Goal: Task Accomplishment & Management: Manage account settings

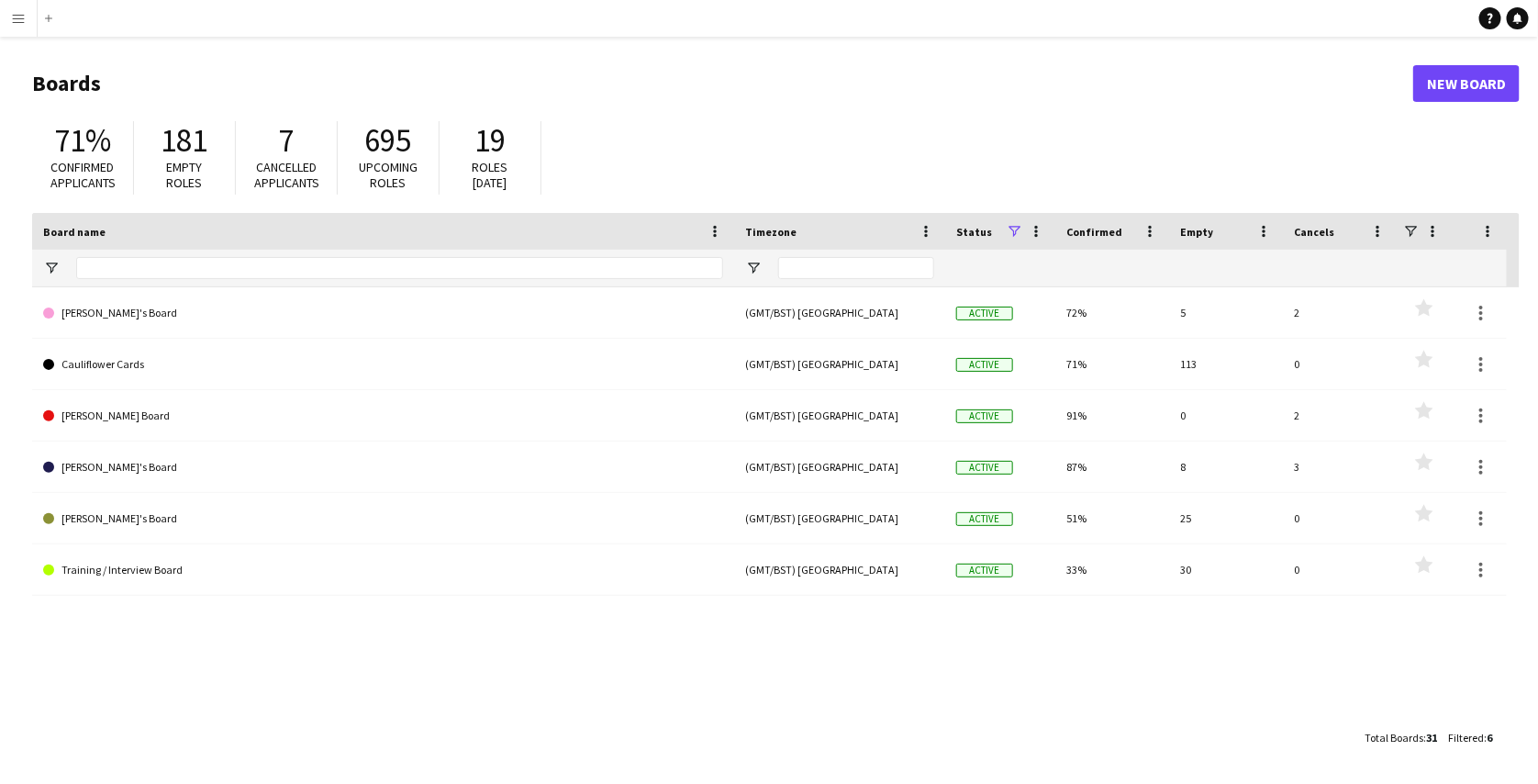
click at [6, 22] on button "Menu" at bounding box center [18, 18] width 37 height 37
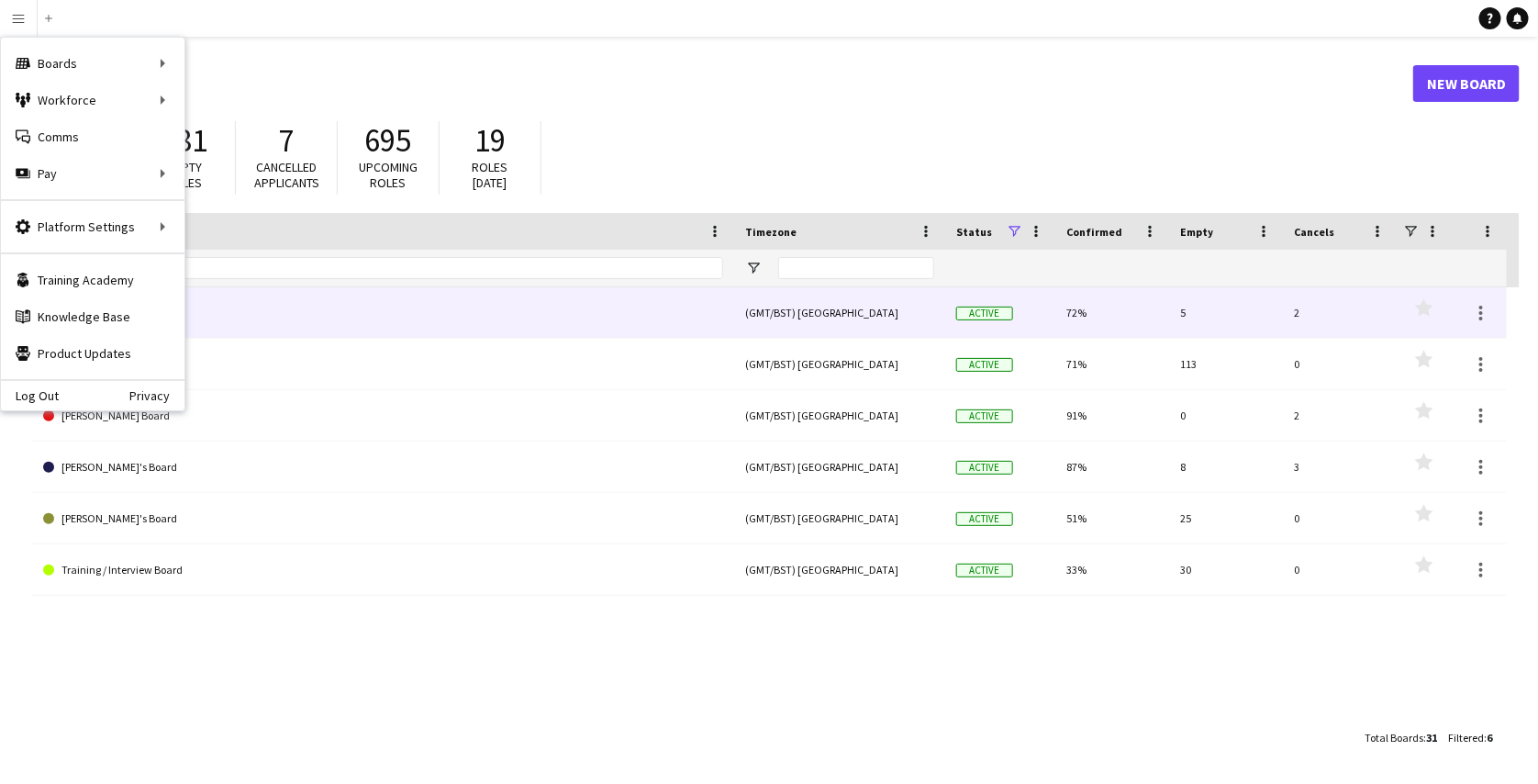
click at [553, 324] on link "[PERSON_NAME]'s Board" at bounding box center [384, 312] width 680 height 51
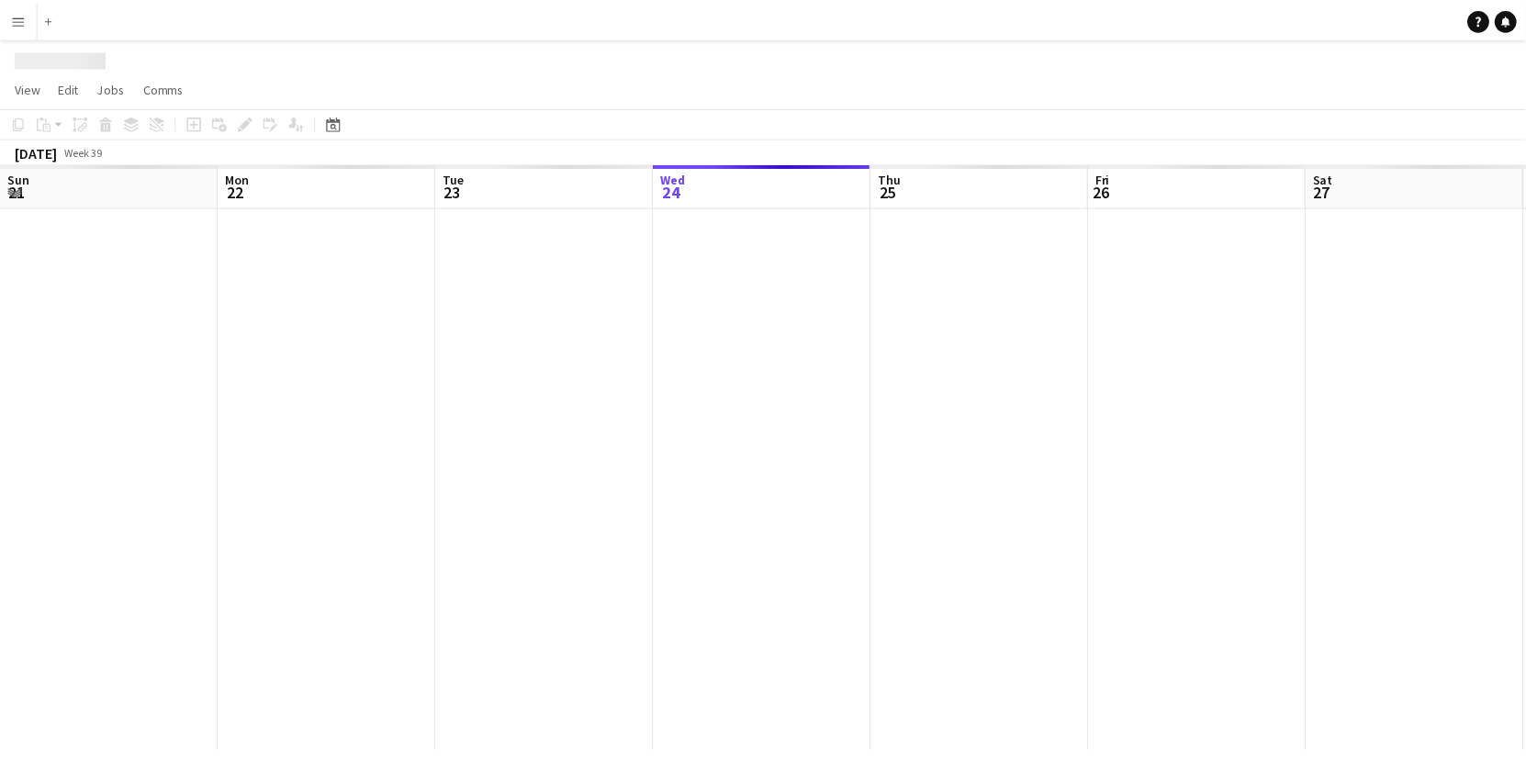
scroll to position [0, 439]
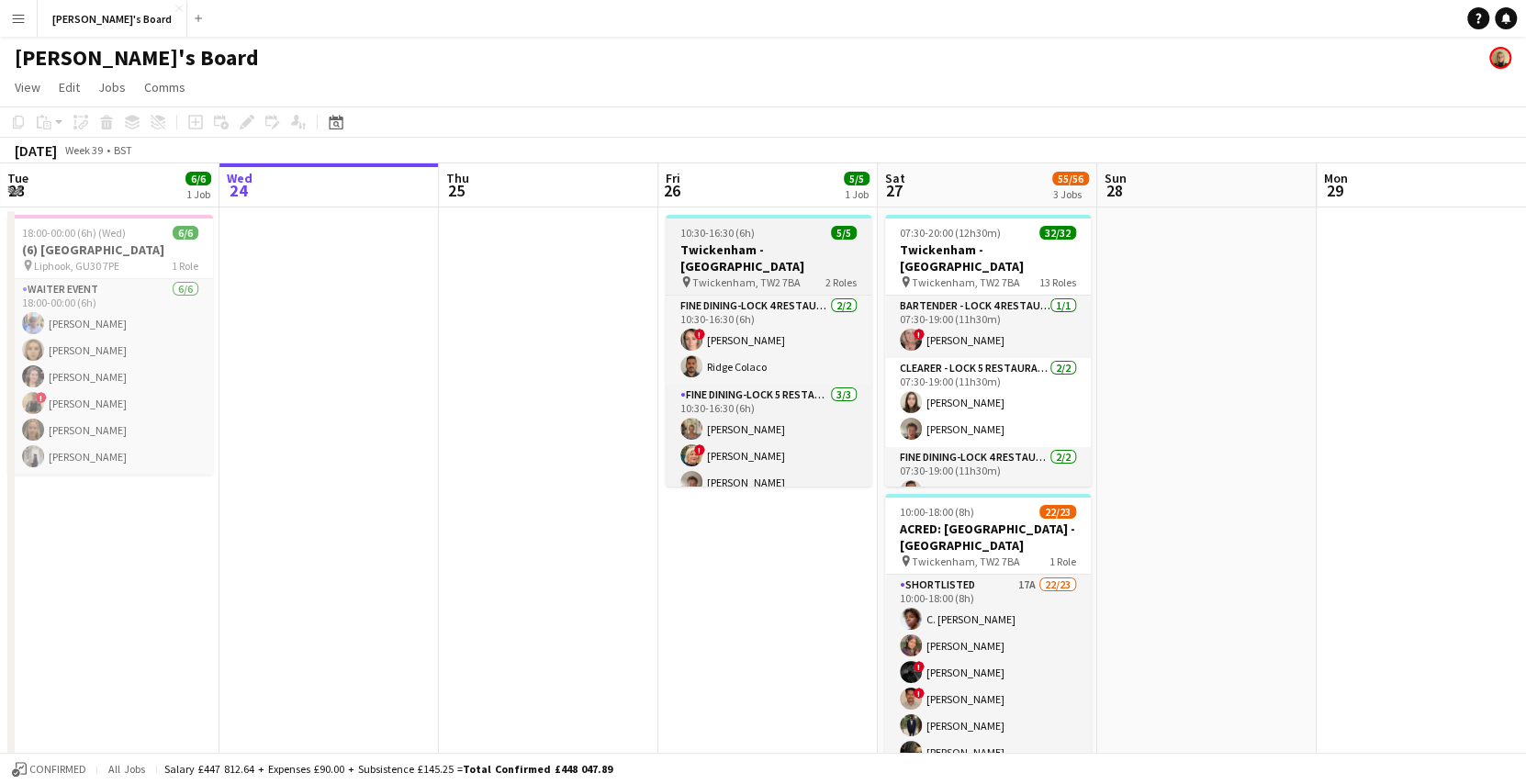
click at [780, 250] on h3 "Twickenham - [GEOGRAPHIC_DATA]" at bounding box center [768, 258] width 206 height 33
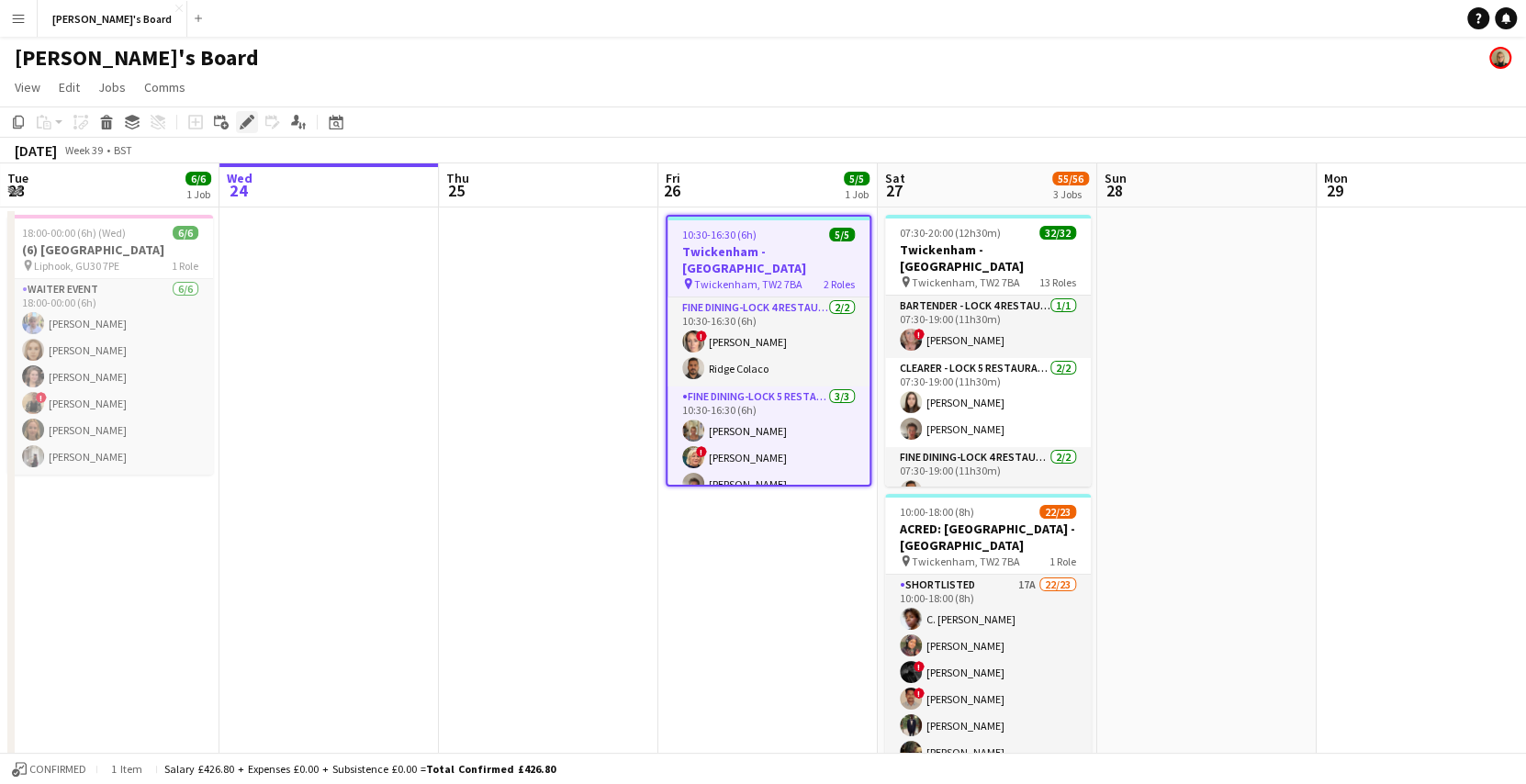
click at [252, 119] on icon "Edit" at bounding box center [246, 121] width 15 height 15
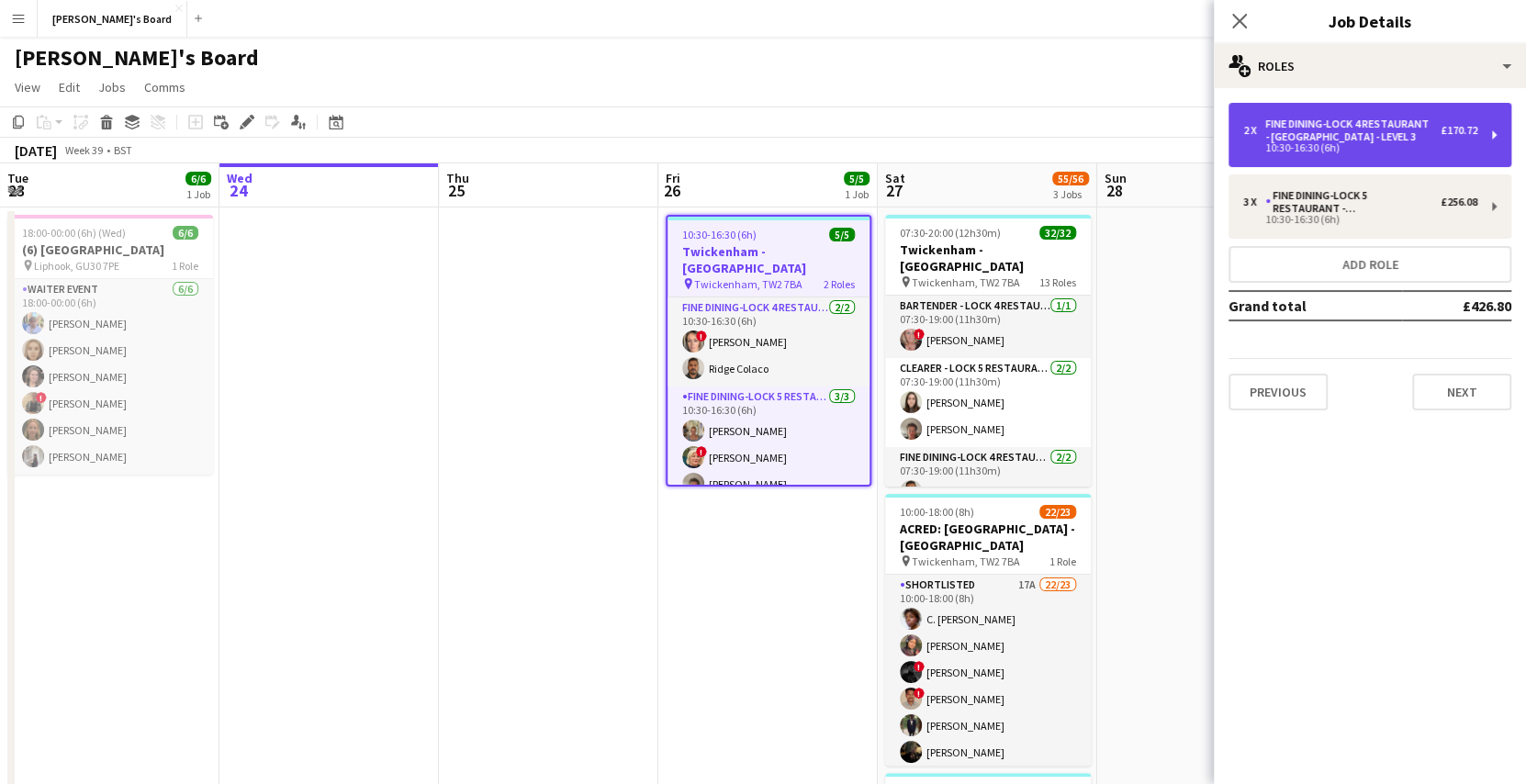
click at [1319, 128] on div "Fine Dining-LOCK 4 RESTAURANT - [GEOGRAPHIC_DATA] - LEVEL 3" at bounding box center [1352, 130] width 175 height 26
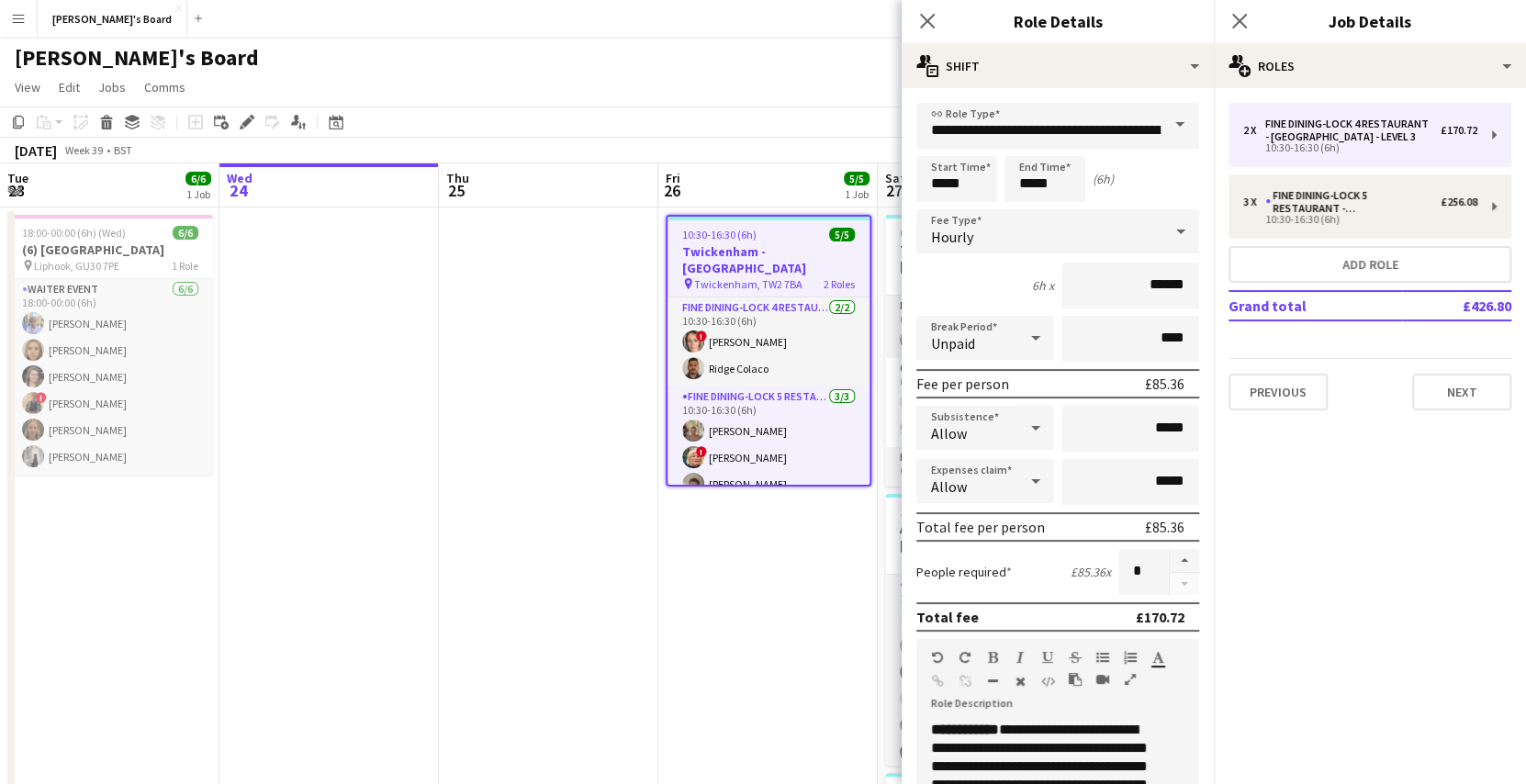
click at [809, 95] on app-page-menu "View Day view expanded Day view collapsed Month view Date picker Jump to [DATE]…" at bounding box center [763, 89] width 1526 height 35
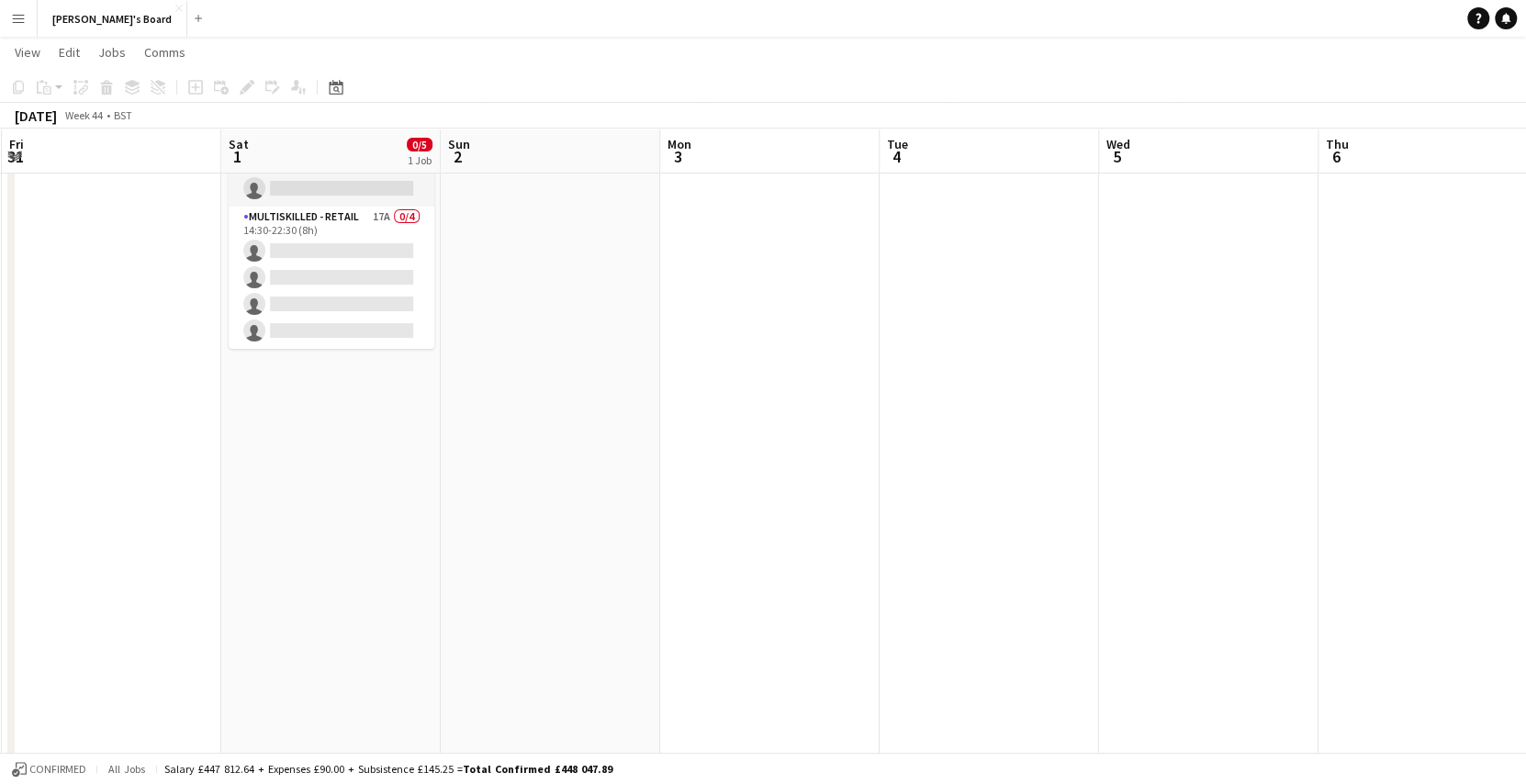
scroll to position [0, 0]
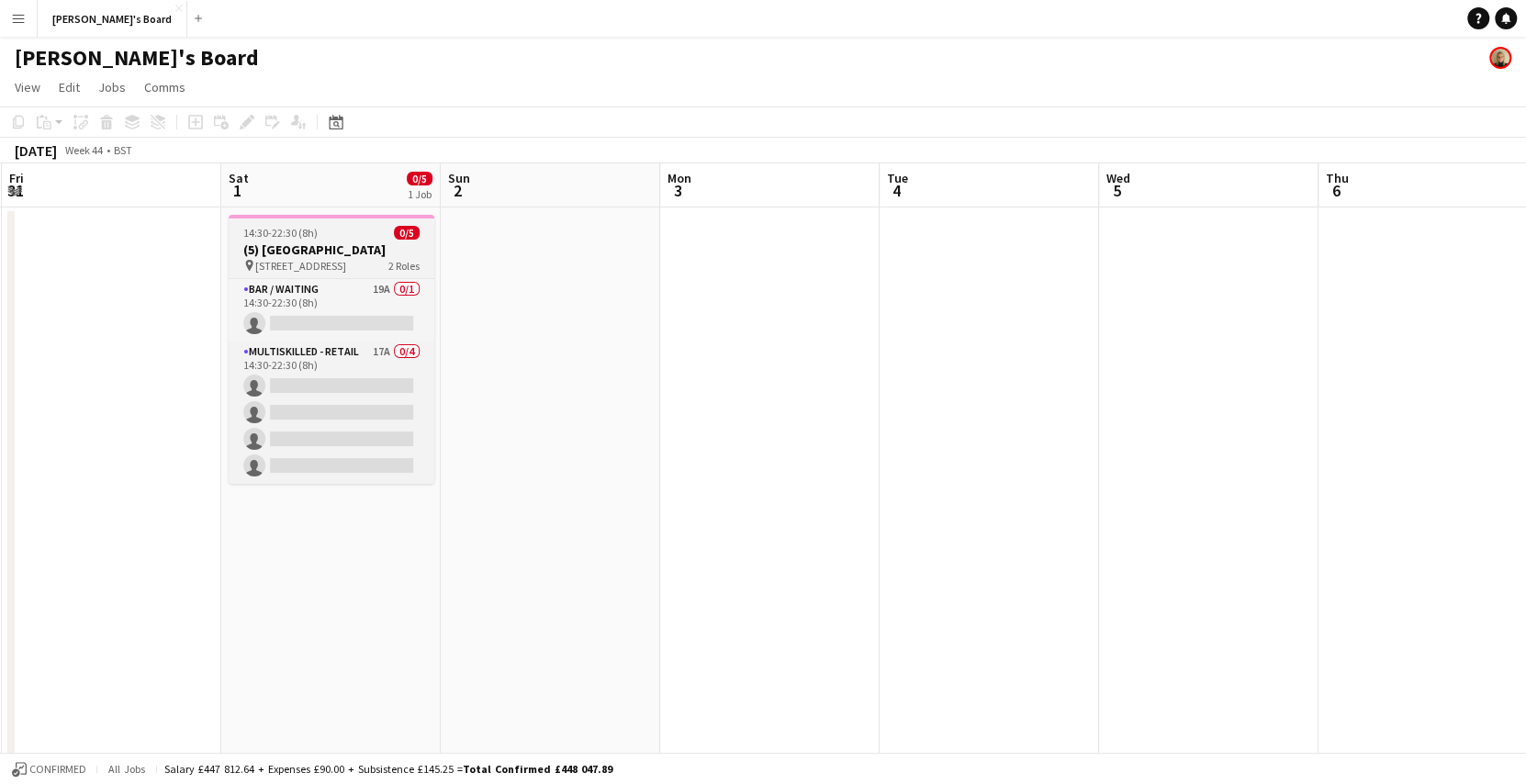
click at [346, 261] on span "[STREET_ADDRESS]" at bounding box center [301, 266] width 91 height 14
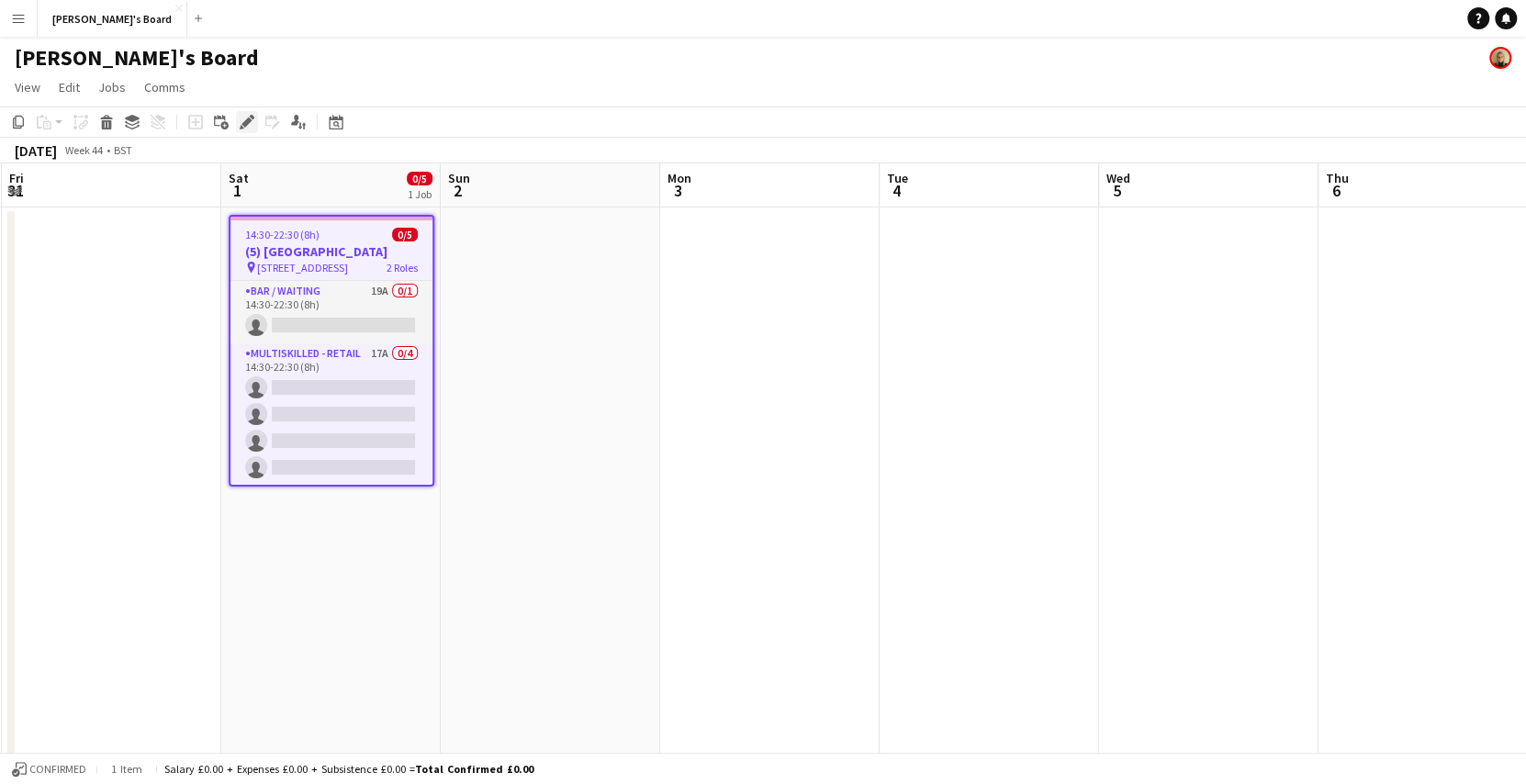
click at [250, 121] on icon at bounding box center [246, 122] width 10 height 10
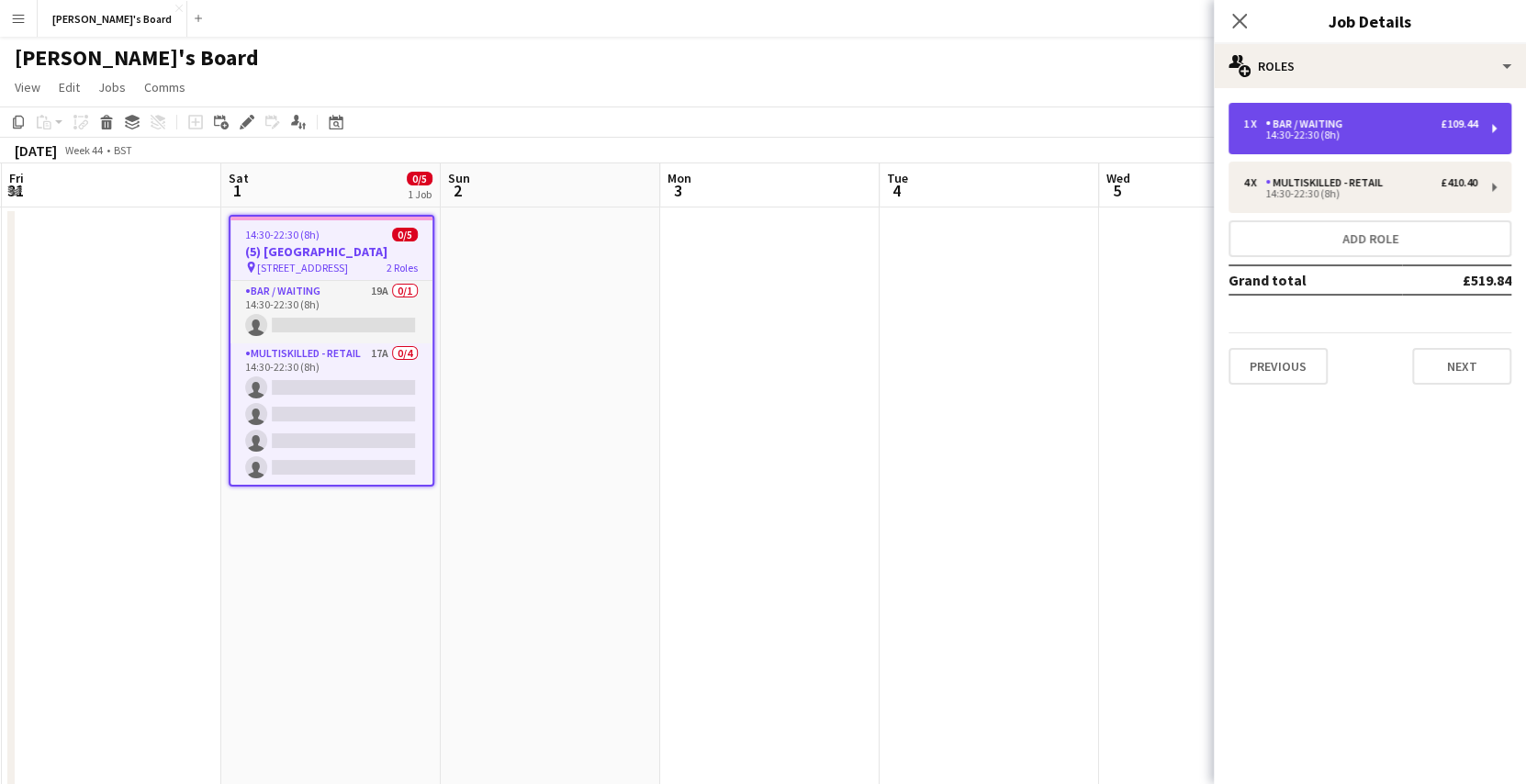
click at [1302, 138] on div "14:30-22:30 (8h)" at bounding box center [1359, 134] width 234 height 9
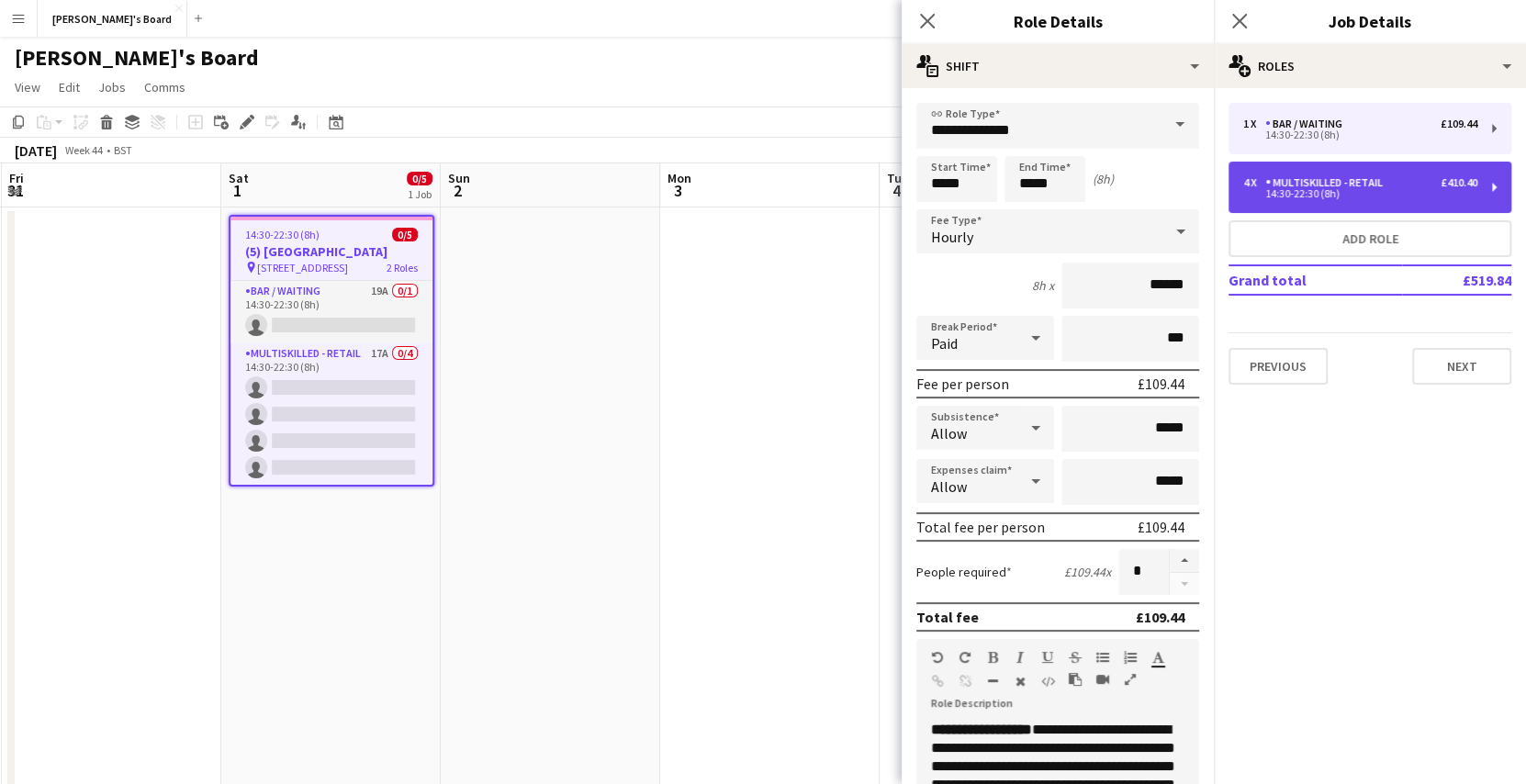
click at [1314, 190] on div "14:30-22:30 (8h)" at bounding box center [1359, 193] width 234 height 9
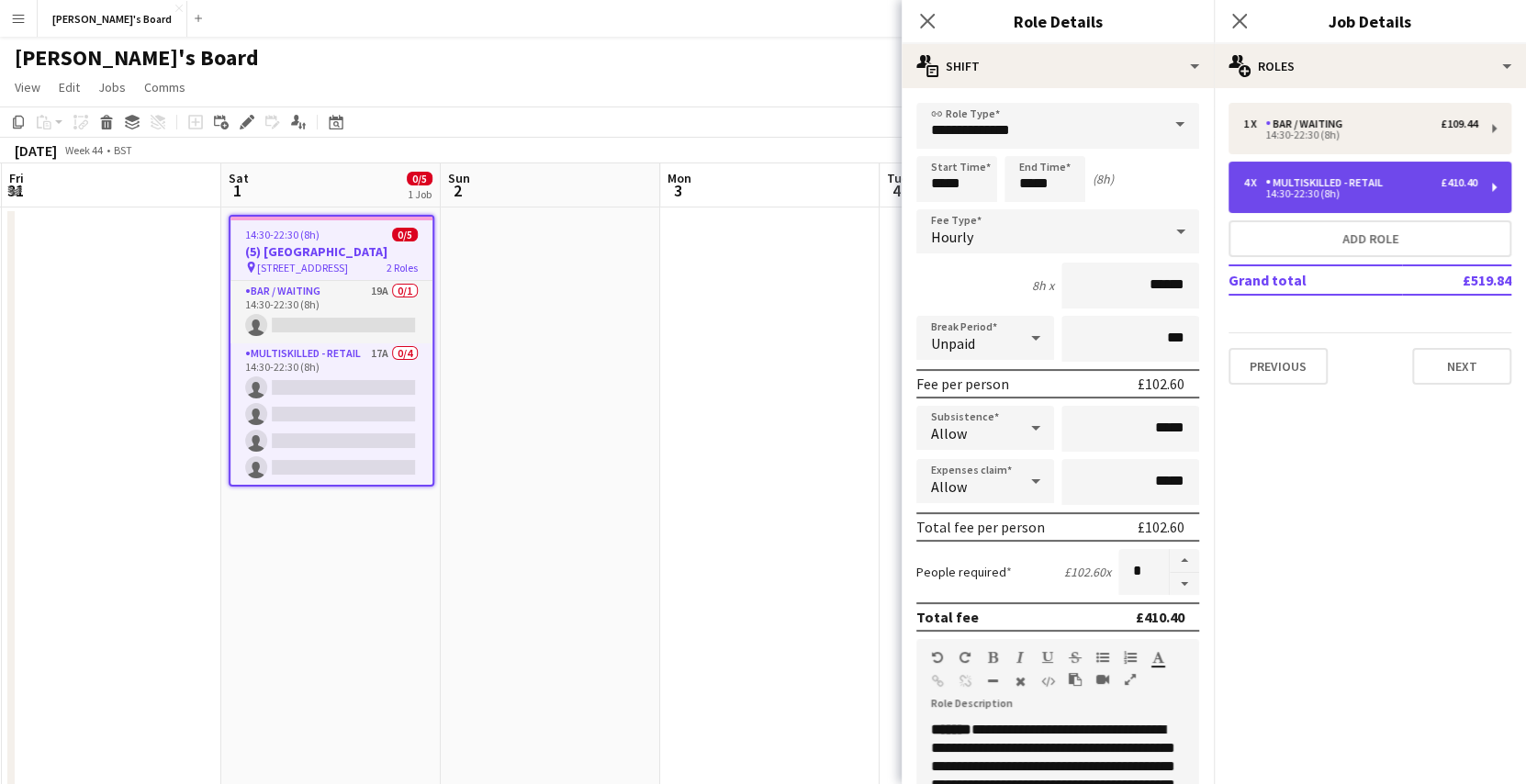
type input "**********"
type input "****"
type input "*"
